Goal: Task Accomplishment & Management: Complete application form

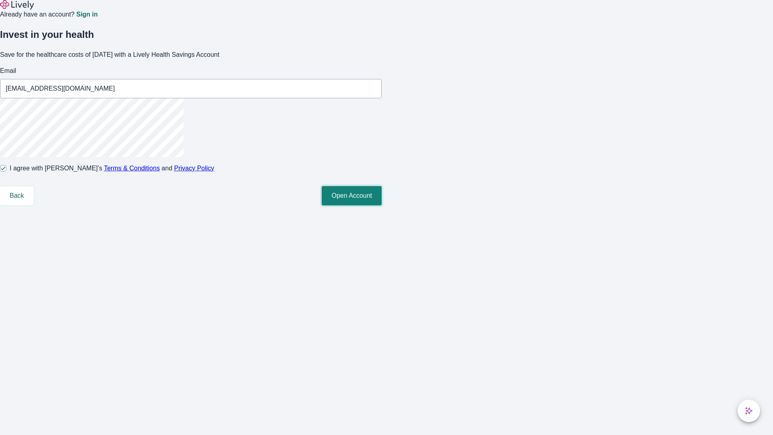
click at [382, 205] on button "Open Account" at bounding box center [352, 195] width 60 height 19
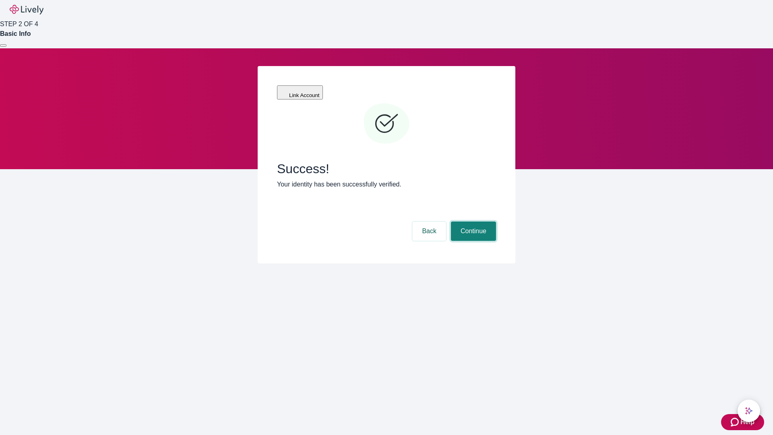
click at [472, 221] on button "Continue" at bounding box center [473, 230] width 45 height 19
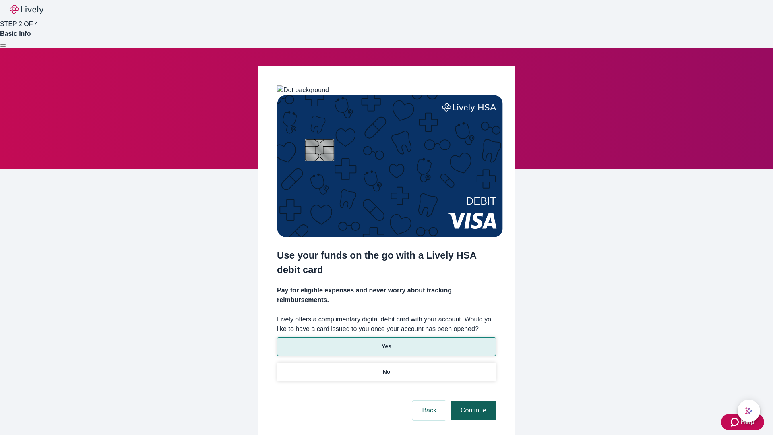
click at [386, 342] on p "Yes" at bounding box center [387, 346] width 10 height 8
click at [472, 401] on button "Continue" at bounding box center [473, 410] width 45 height 19
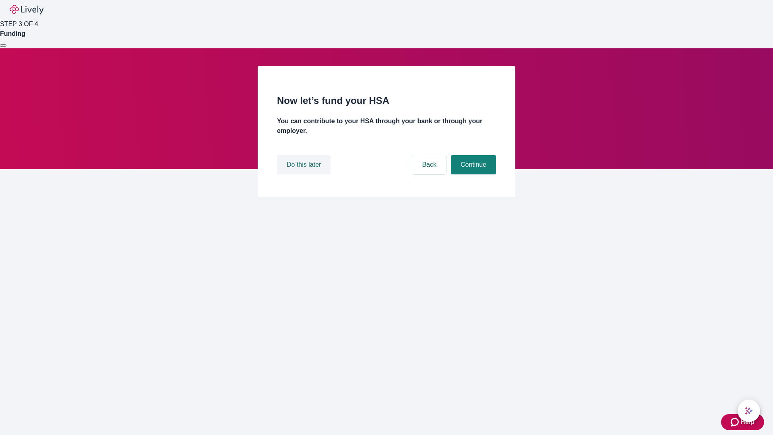
click at [305, 174] on button "Do this later" at bounding box center [304, 164] width 54 height 19
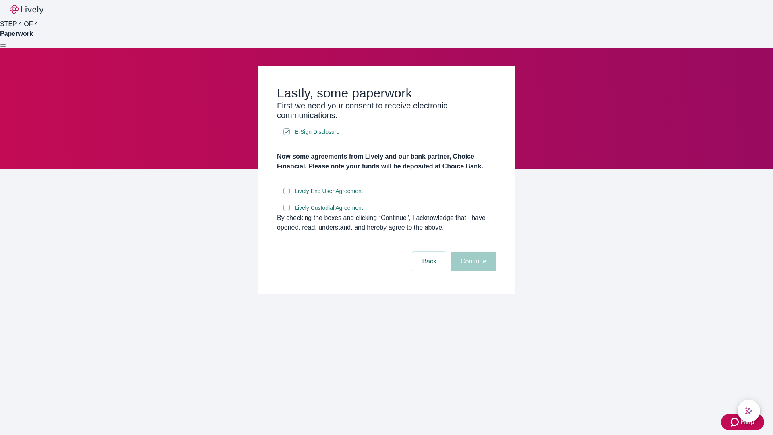
click at [287, 194] on input "Lively End User Agreement" at bounding box center [286, 191] width 6 height 6
checkbox input "true"
click at [287, 211] on input "Lively Custodial Agreement" at bounding box center [286, 208] width 6 height 6
checkbox input "true"
click at [472, 271] on button "Continue" at bounding box center [473, 261] width 45 height 19
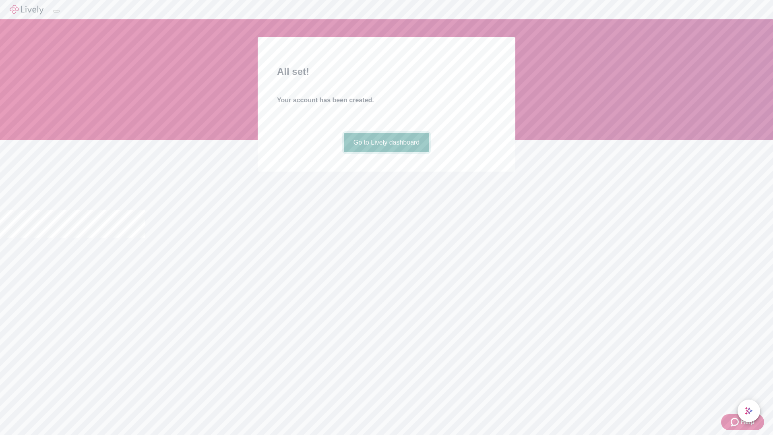
click at [386, 152] on link "Go to Lively dashboard" at bounding box center [387, 142] width 86 height 19
